Goal: Find contact information: Find contact information

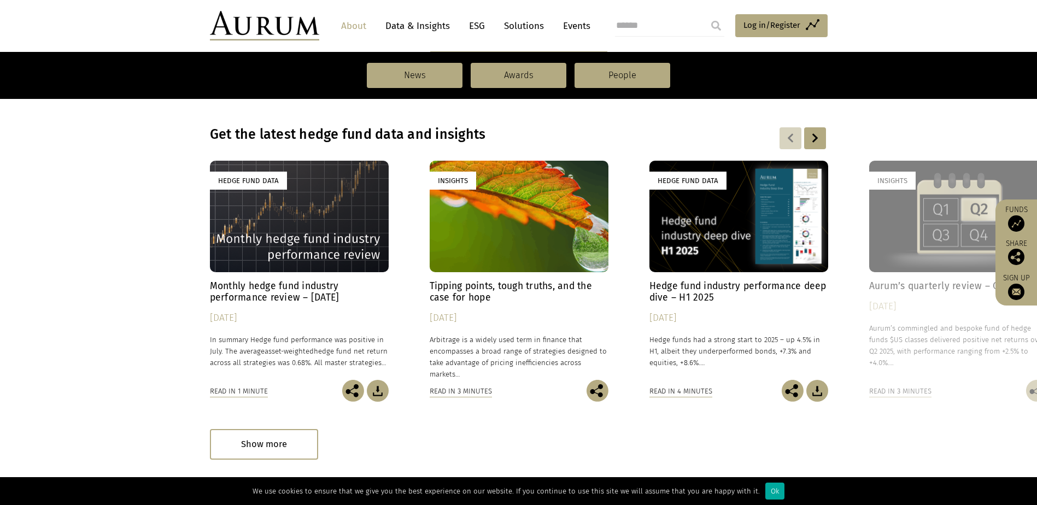
scroll to position [743, 0]
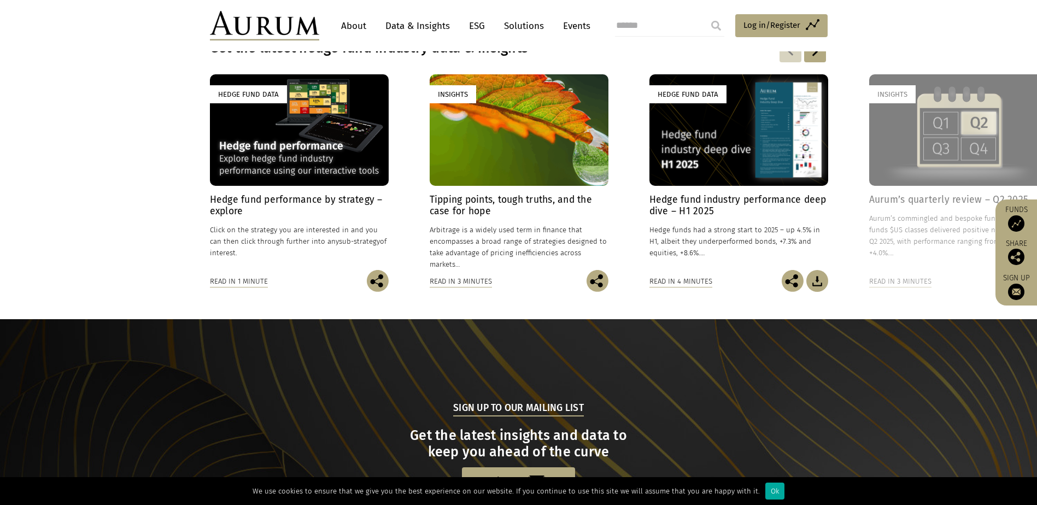
scroll to position [802, 0]
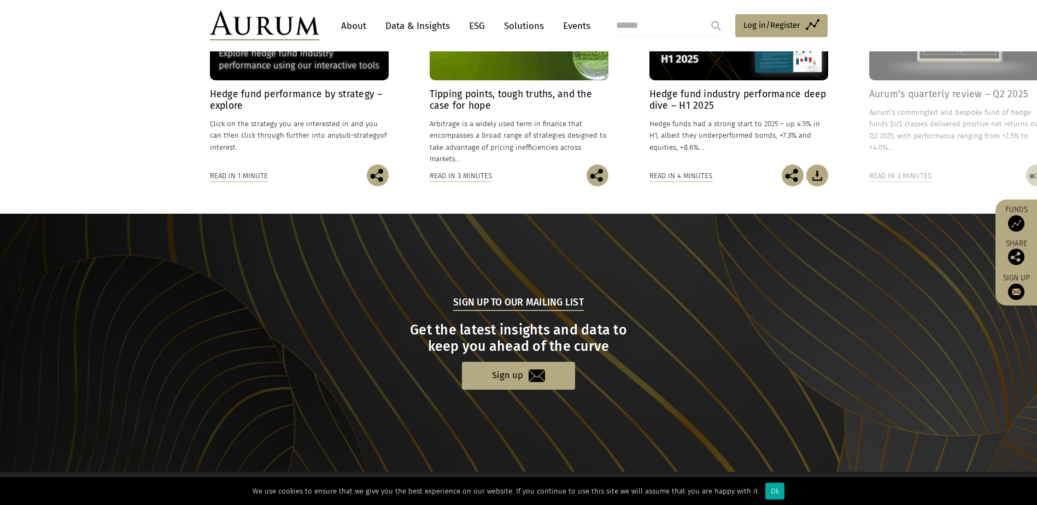
scroll to position [1022, 0]
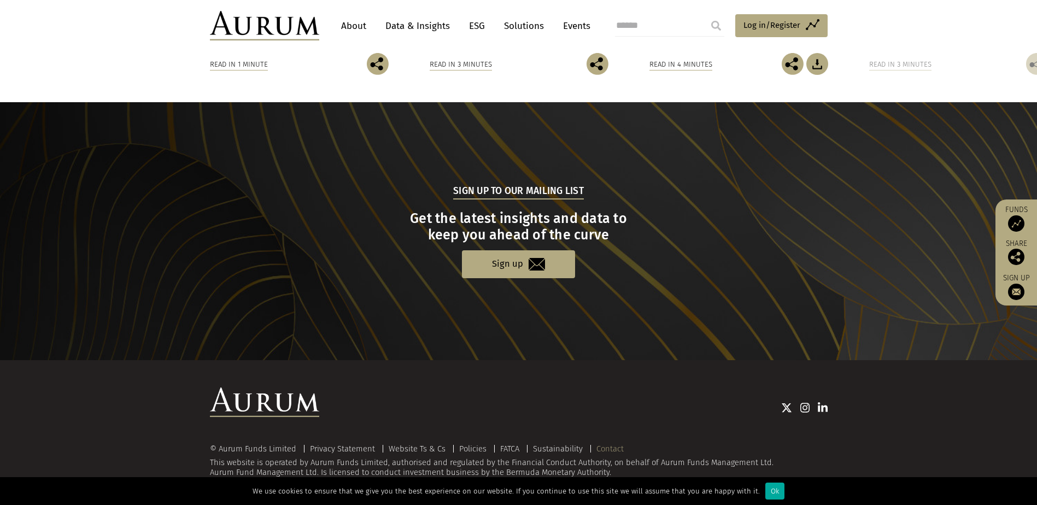
click at [615, 445] on link "Contact" at bounding box center [609, 449] width 27 height 10
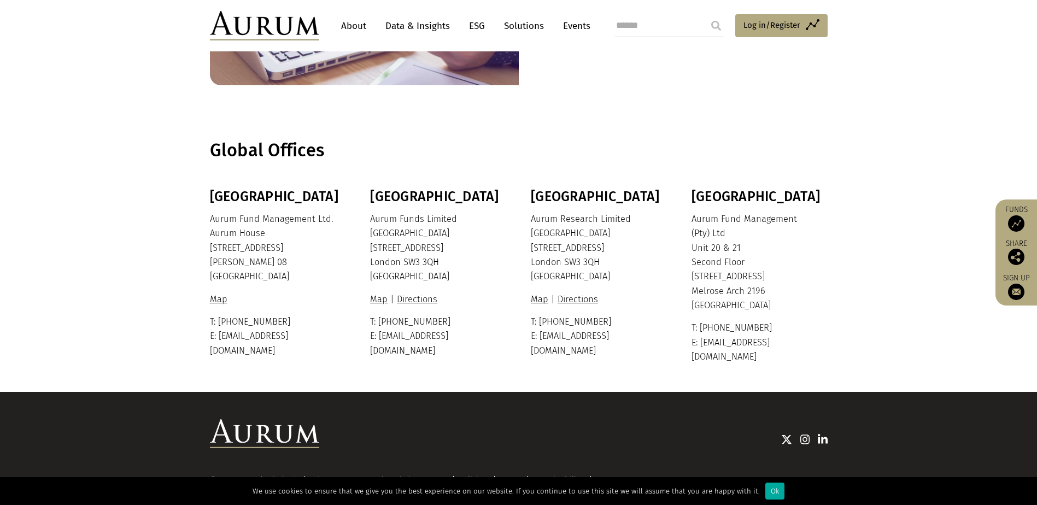
scroll to position [199, 0]
